Goal: Information Seeking & Learning: Learn about a topic

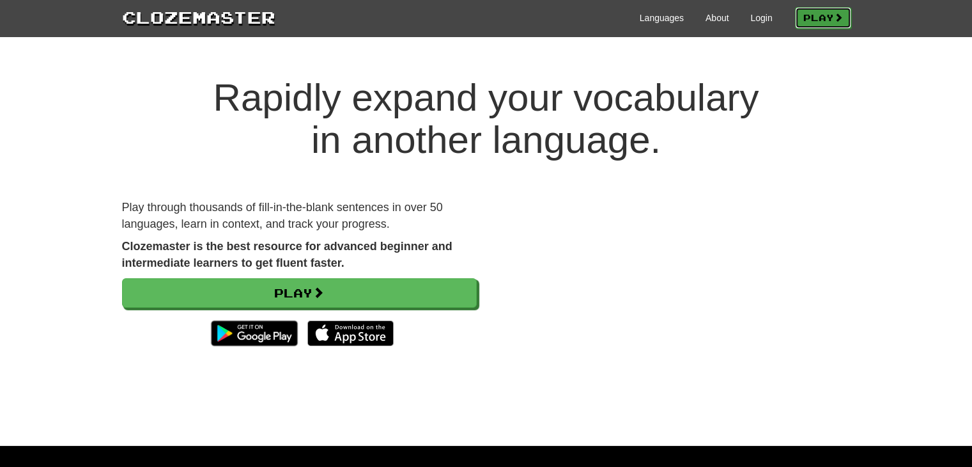
click at [801, 15] on link "Play" at bounding box center [823, 18] width 56 height 22
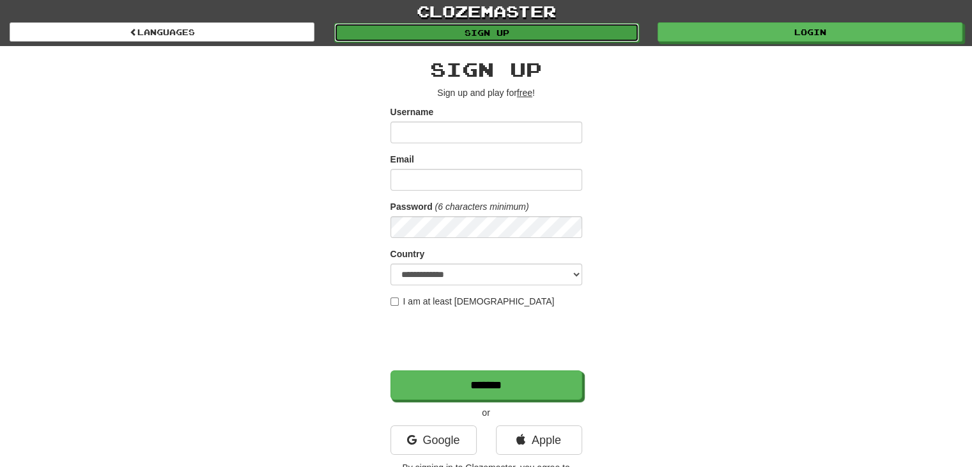
click at [563, 36] on link "Sign up" at bounding box center [486, 32] width 305 height 19
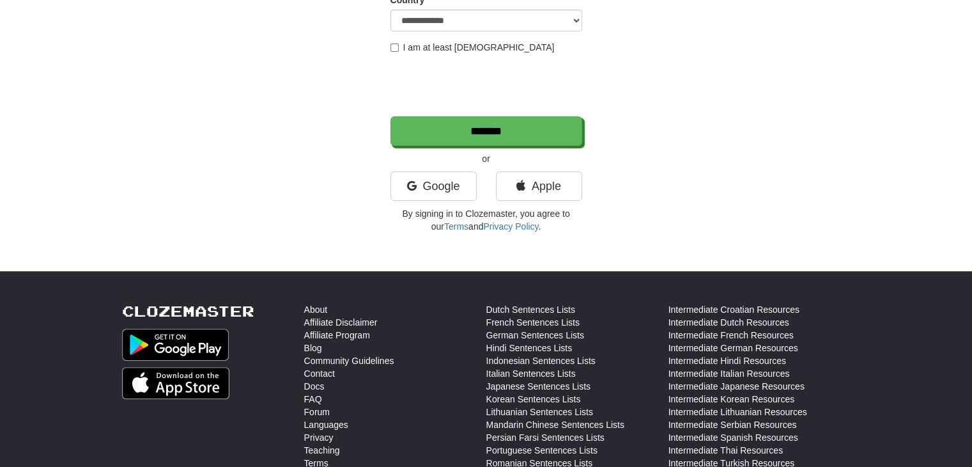
scroll to position [256, 0]
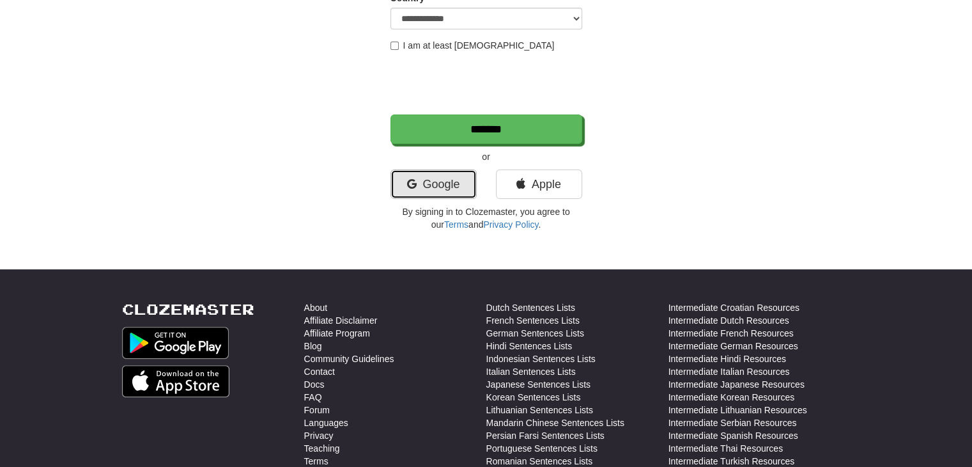
click at [425, 185] on link "Google" at bounding box center [434, 183] width 86 height 29
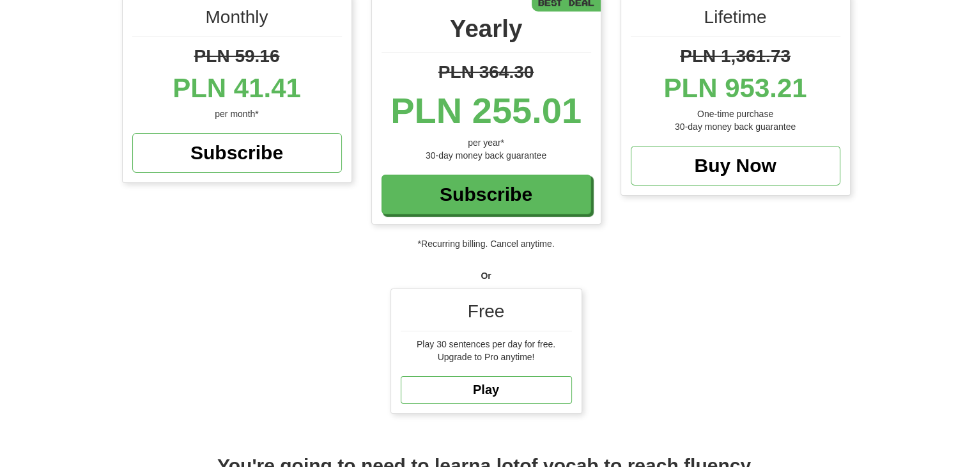
scroll to position [192, 0]
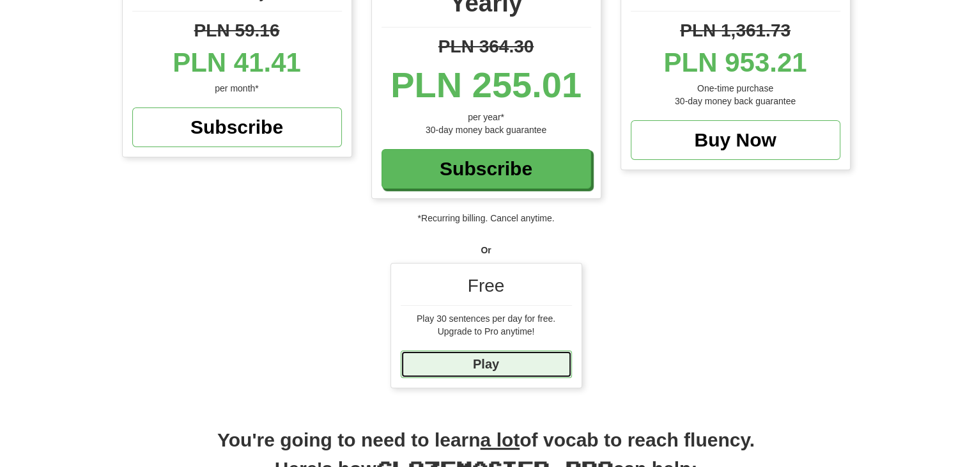
click at [501, 366] on link "Play" at bounding box center [486, 363] width 171 height 27
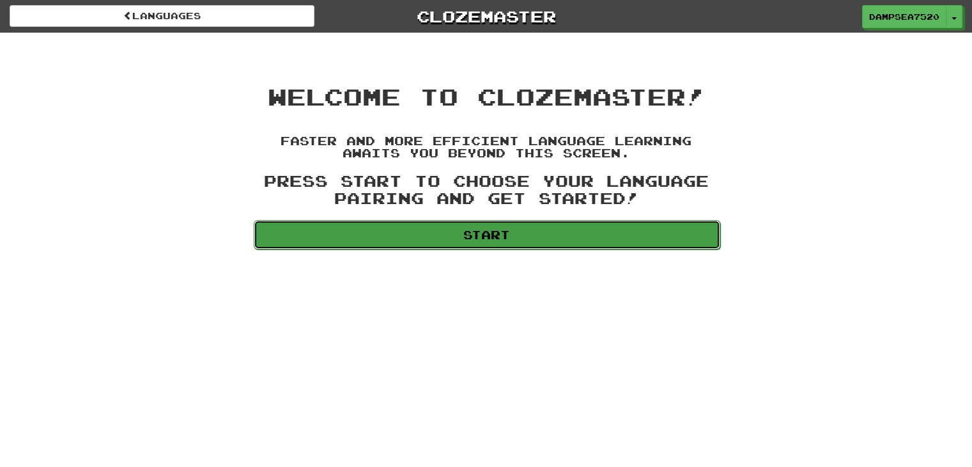
click at [470, 229] on link "Start" at bounding box center [487, 234] width 467 height 29
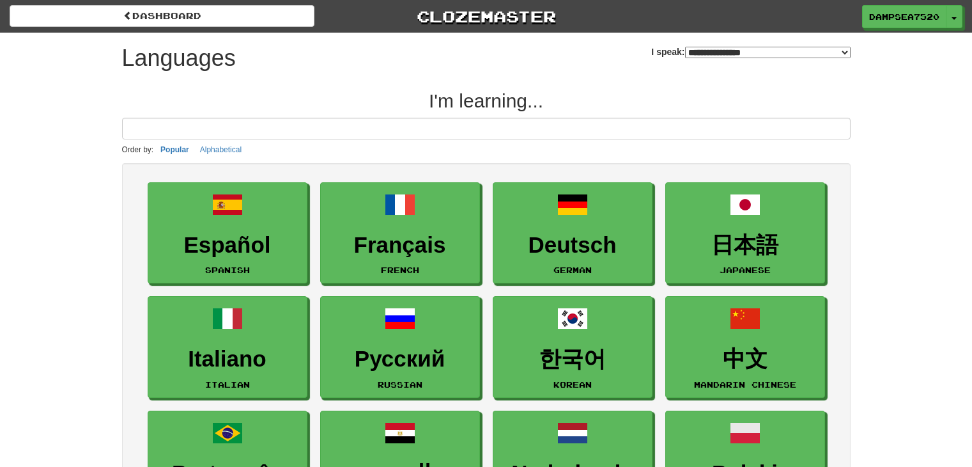
select select "*******"
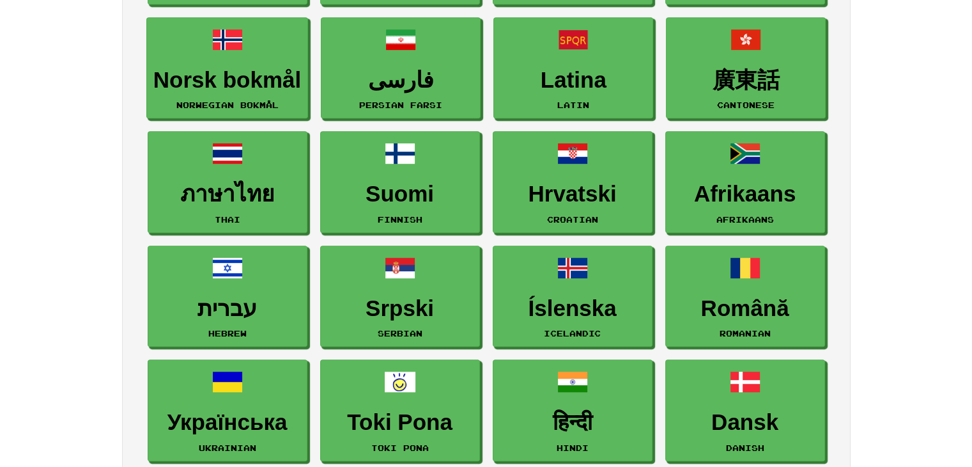
scroll to position [639, 0]
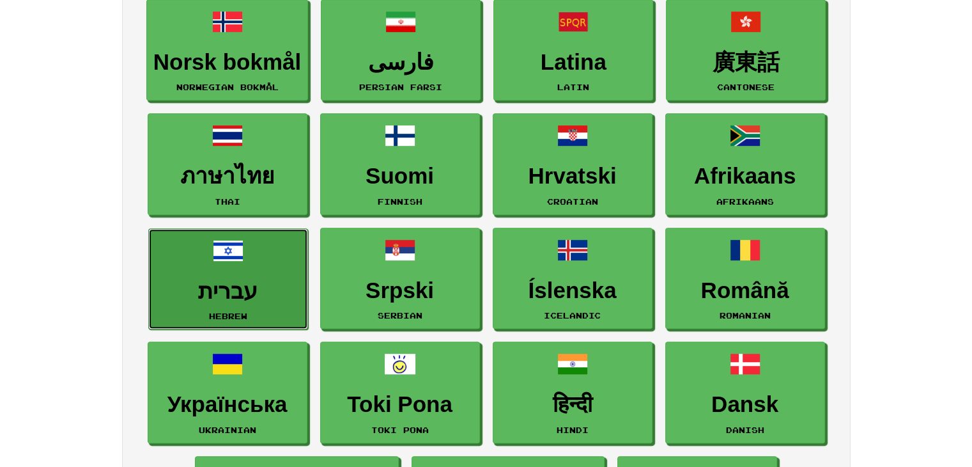
click at [251, 279] on h3 "עברית" at bounding box center [228, 291] width 146 height 25
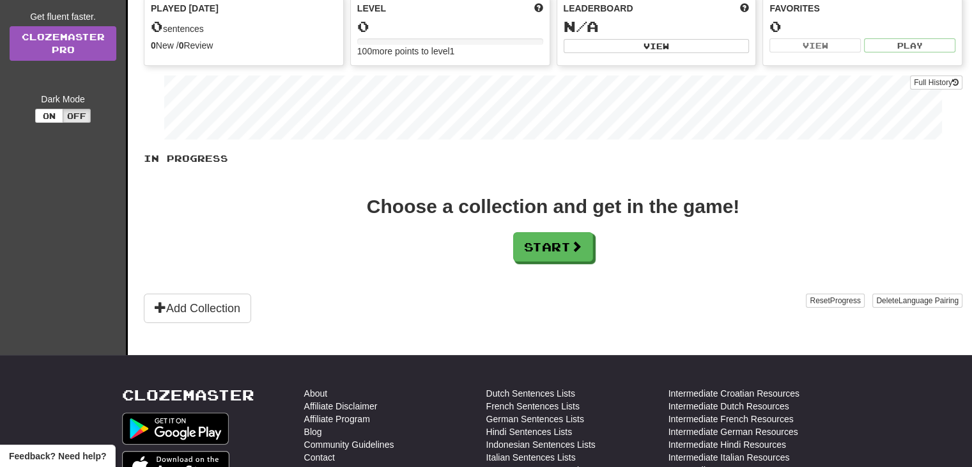
scroll to position [192, 0]
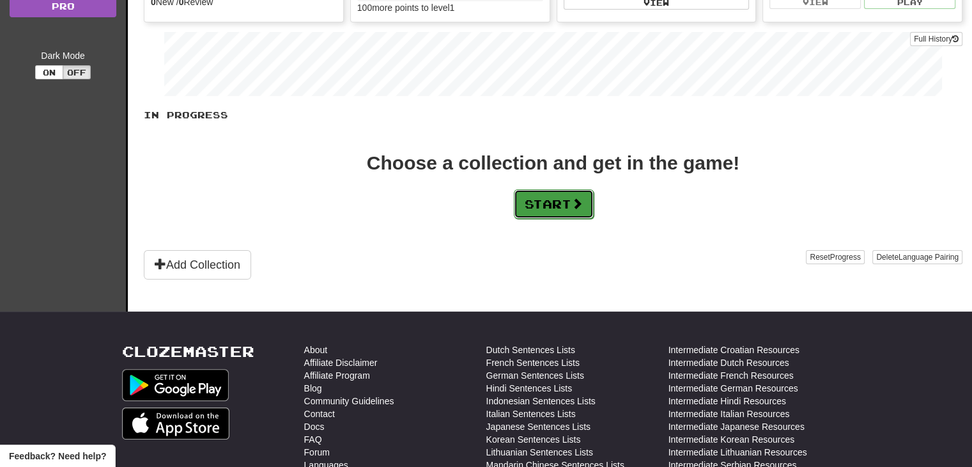
click at [568, 201] on button "Start" at bounding box center [554, 203] width 80 height 29
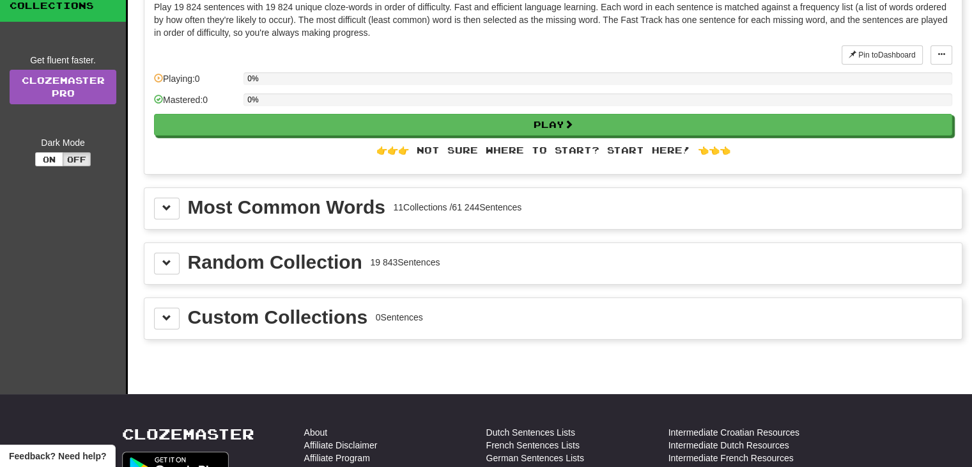
scroll to position [128, 0]
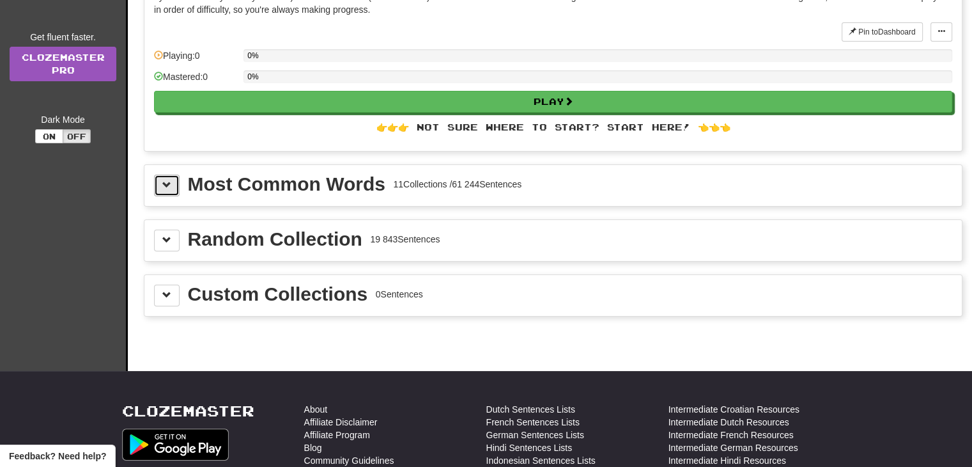
click at [169, 182] on span at bounding box center [166, 184] width 9 height 9
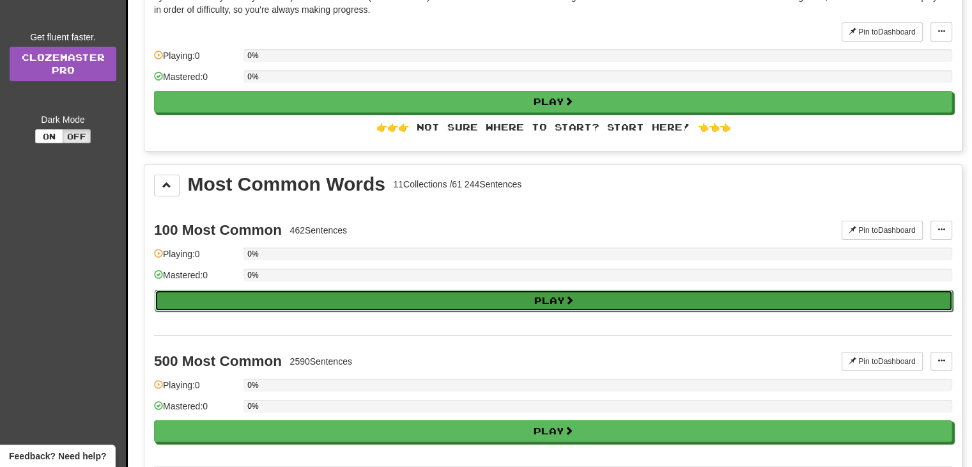
click at [555, 297] on button "Play" at bounding box center [554, 301] width 798 height 22
select select "**"
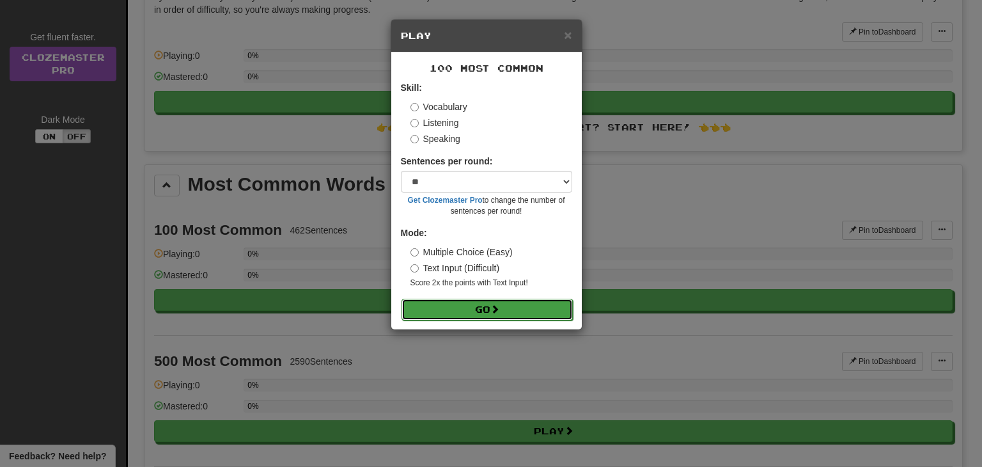
click at [494, 307] on span at bounding box center [494, 308] width 9 height 9
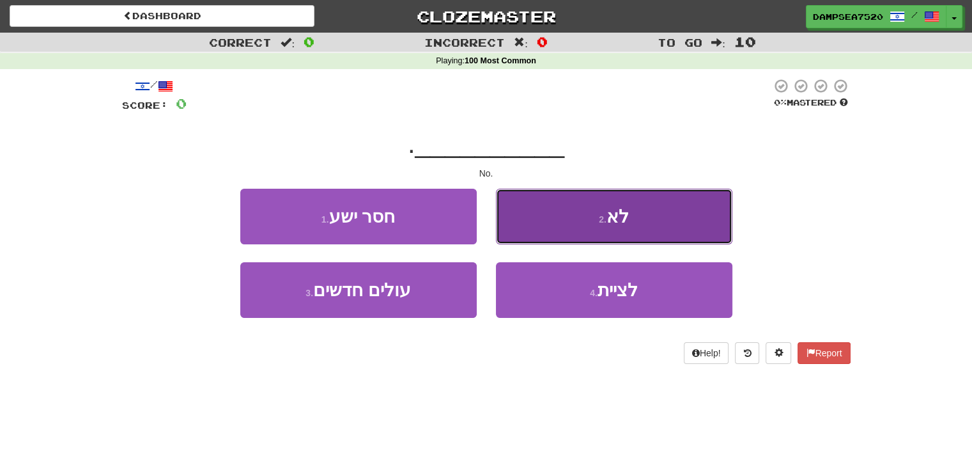
click at [619, 224] on span "לא" at bounding box center [618, 216] width 22 height 20
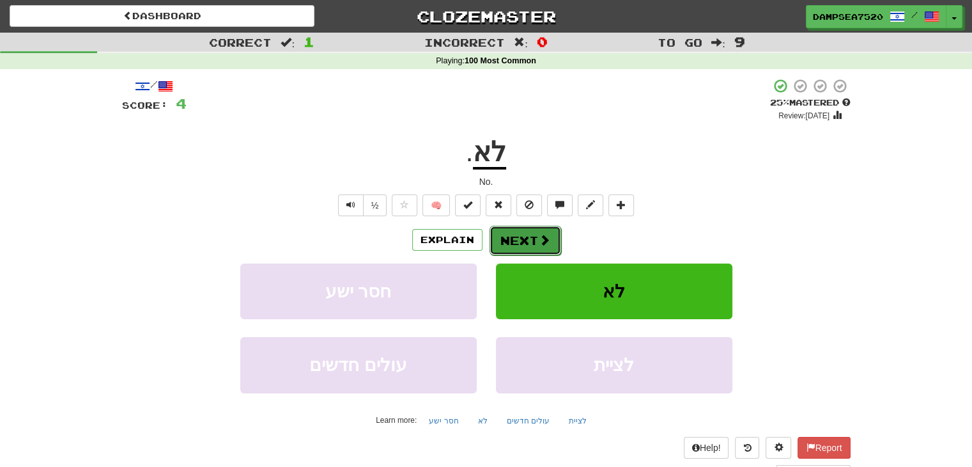
click at [519, 241] on button "Next" at bounding box center [526, 240] width 72 height 29
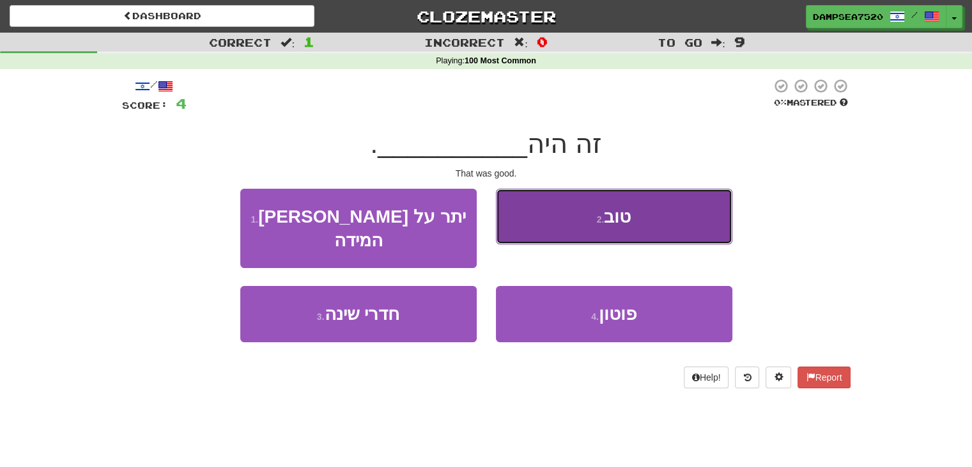
click at [596, 206] on button "2 . טוב" at bounding box center [614, 217] width 237 height 56
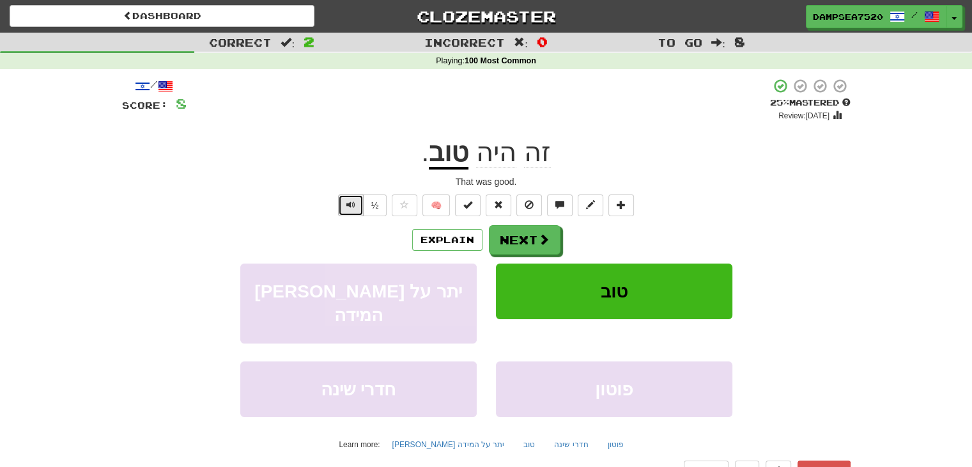
click at [349, 208] on span "Text-to-speech controls" at bounding box center [350, 204] width 9 height 9
click at [527, 236] on button "Next" at bounding box center [526, 240] width 72 height 29
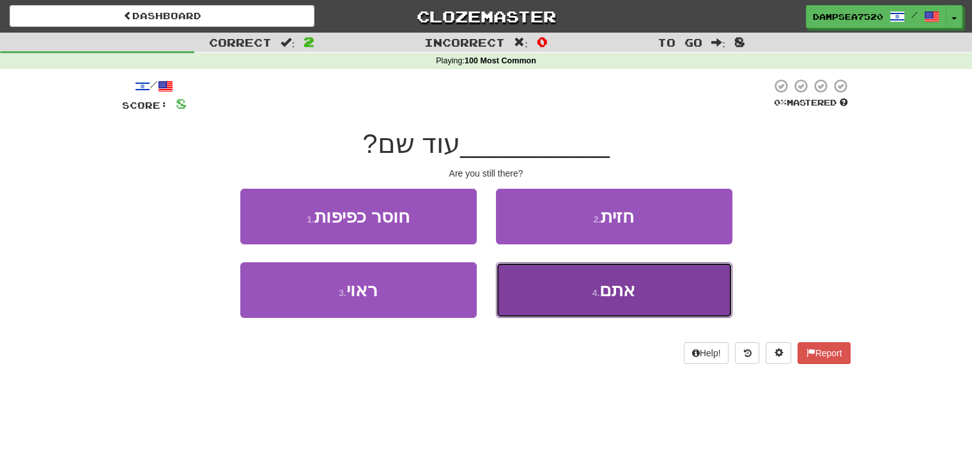
click at [625, 282] on span "אתם" at bounding box center [618, 290] width 36 height 20
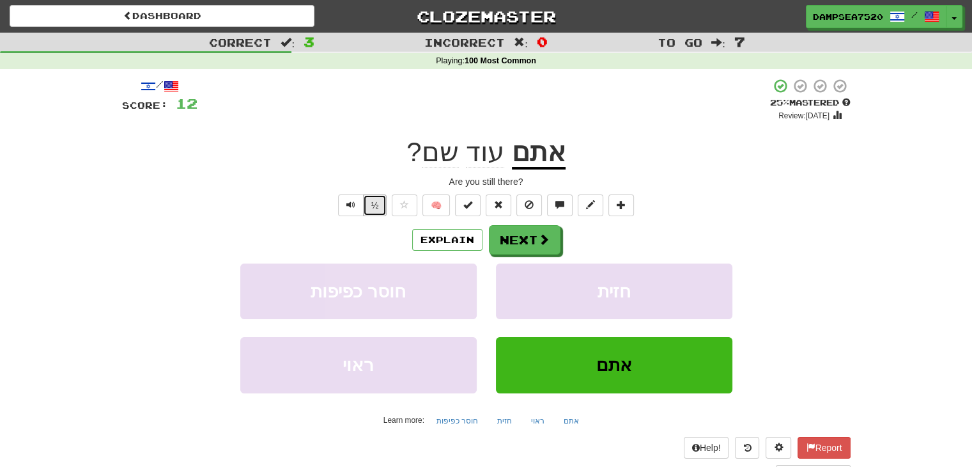
click at [373, 206] on button "½" at bounding box center [375, 205] width 24 height 22
click at [368, 203] on button "½" at bounding box center [375, 205] width 24 height 22
click at [350, 204] on span "Text-to-speech controls" at bounding box center [350, 204] width 9 height 9
click at [348, 207] on span "Text-to-speech controls" at bounding box center [350, 204] width 9 height 9
click at [343, 207] on button "Text-to-speech controls" at bounding box center [351, 205] width 26 height 22
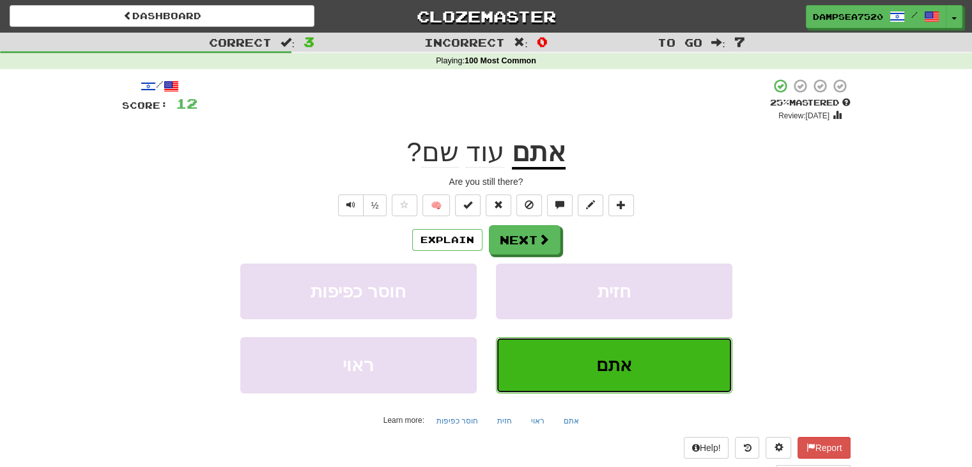
click at [563, 367] on button "אתם" at bounding box center [614, 365] width 237 height 56
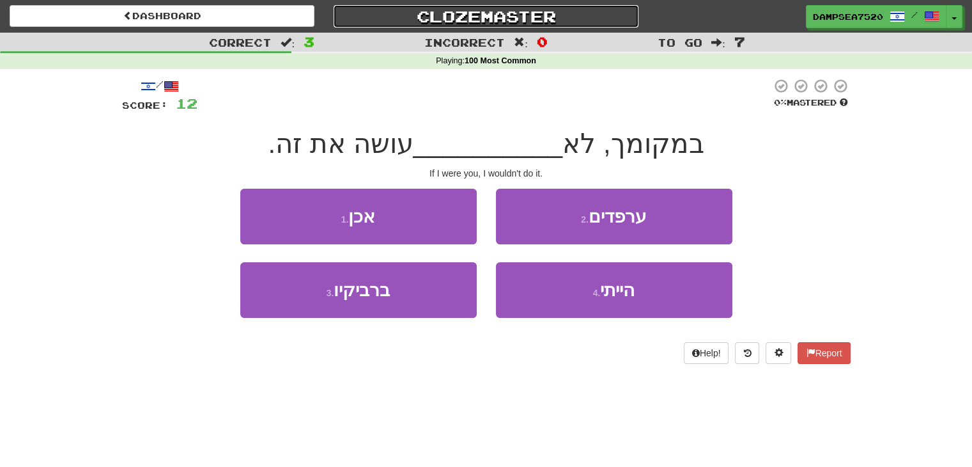
click at [470, 19] on link "Clozemaster" at bounding box center [486, 16] width 305 height 22
